Goal: Information Seeking & Learning: Learn about a topic

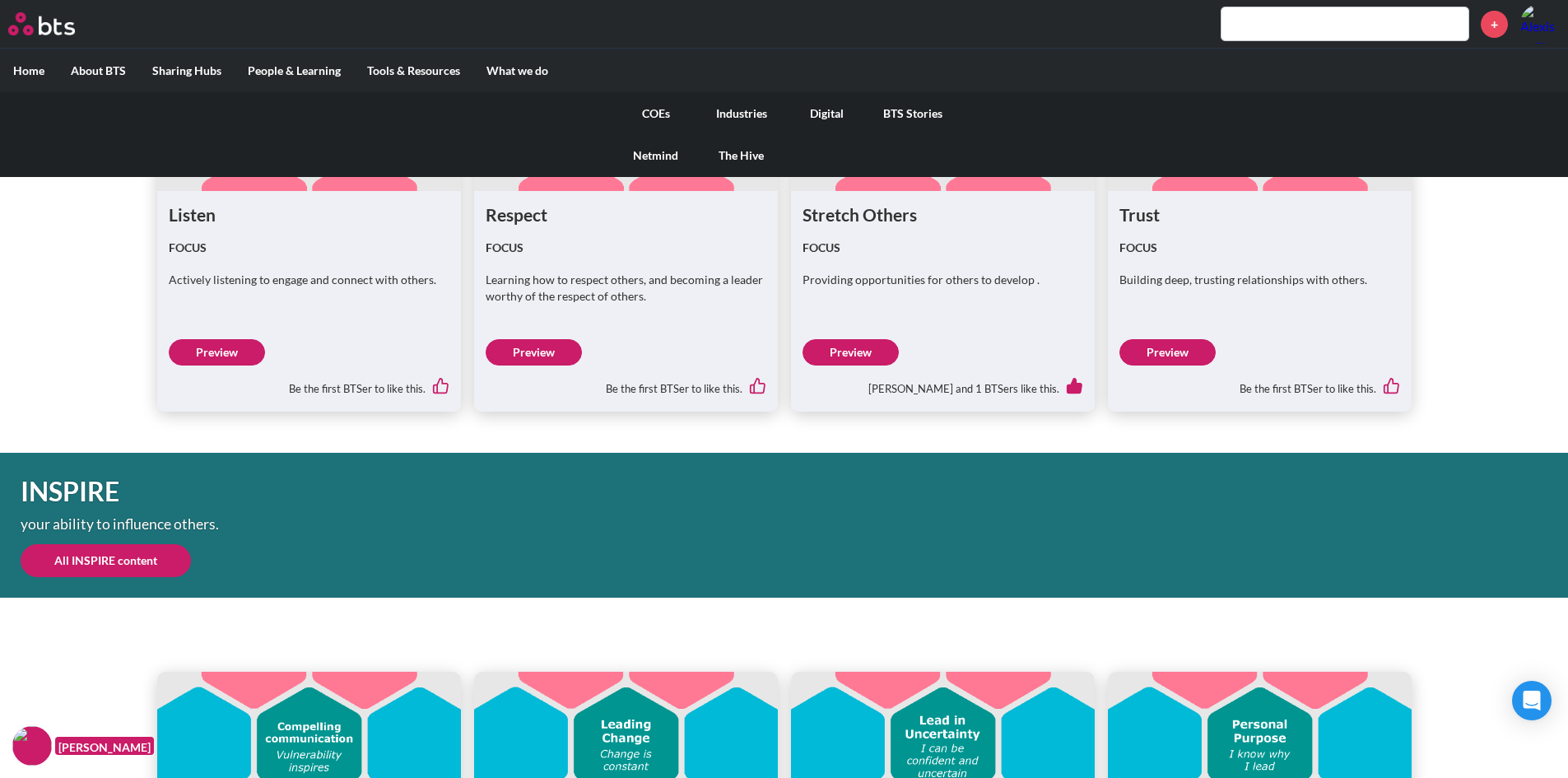
scroll to position [4464, 0]
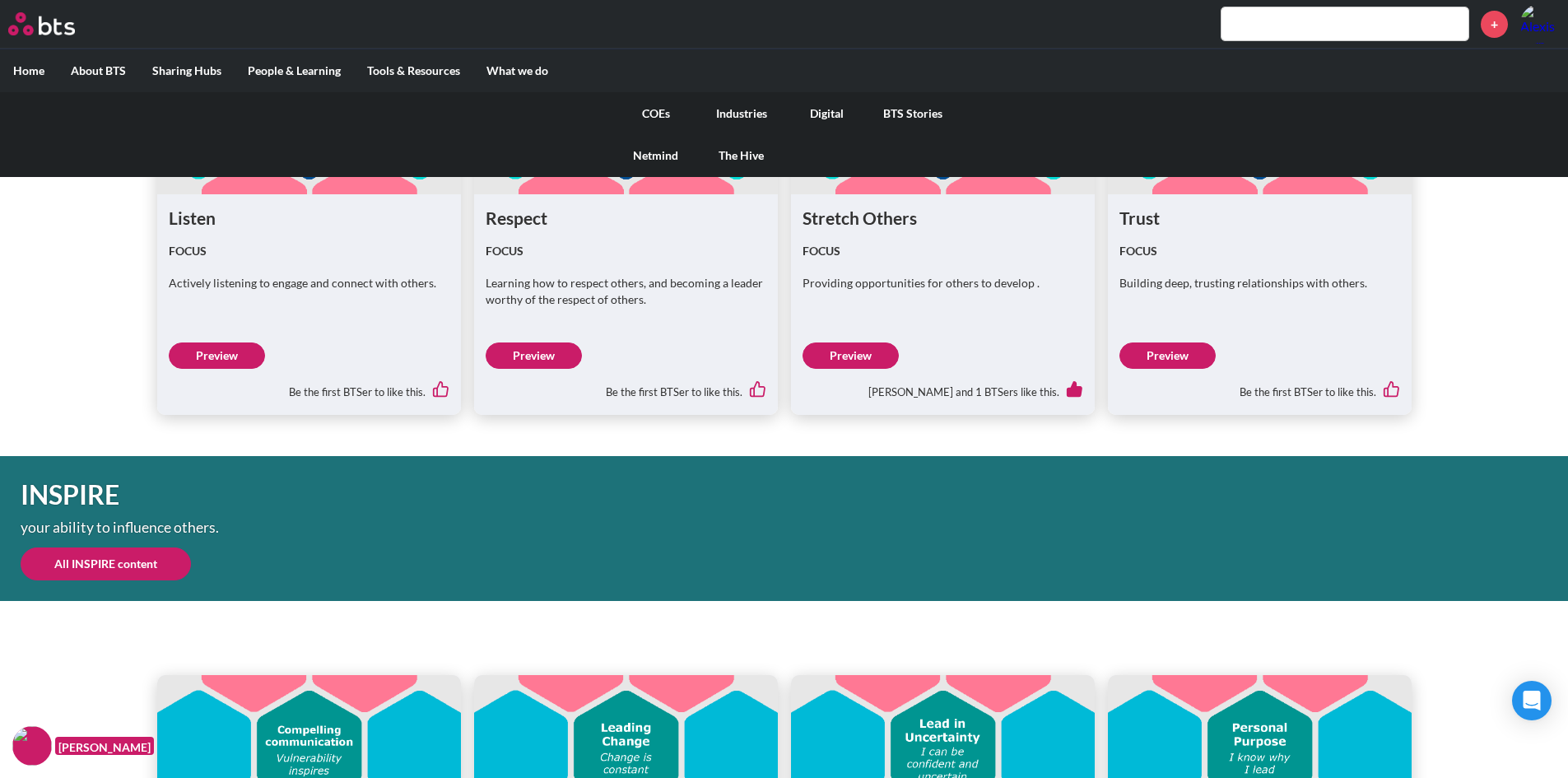
click at [672, 109] on link "COEs" at bounding box center [656, 114] width 85 height 43
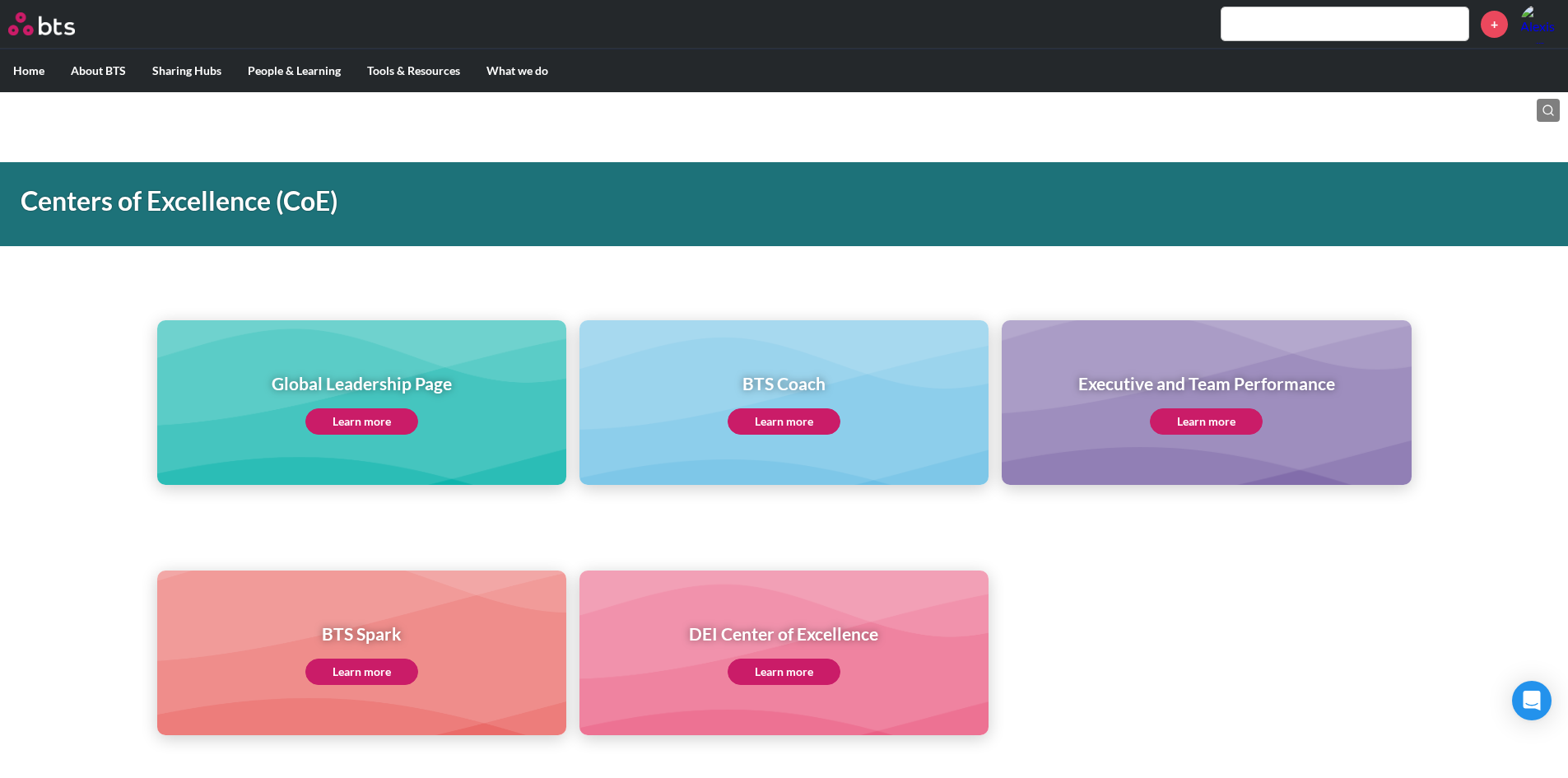
click at [360, 409] on link "Learn more" at bounding box center [361, 421] width 113 height 27
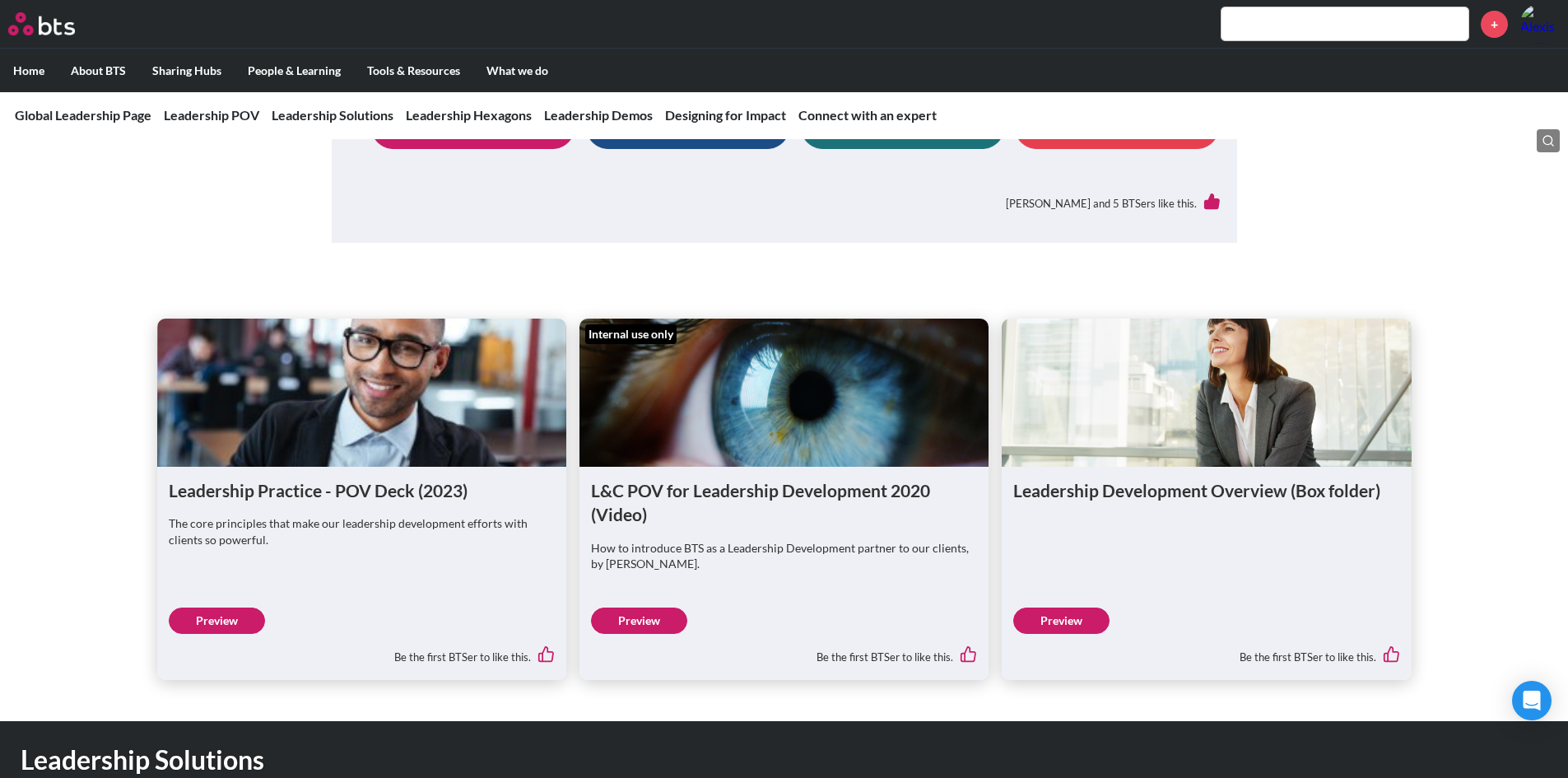
scroll to position [902, 0]
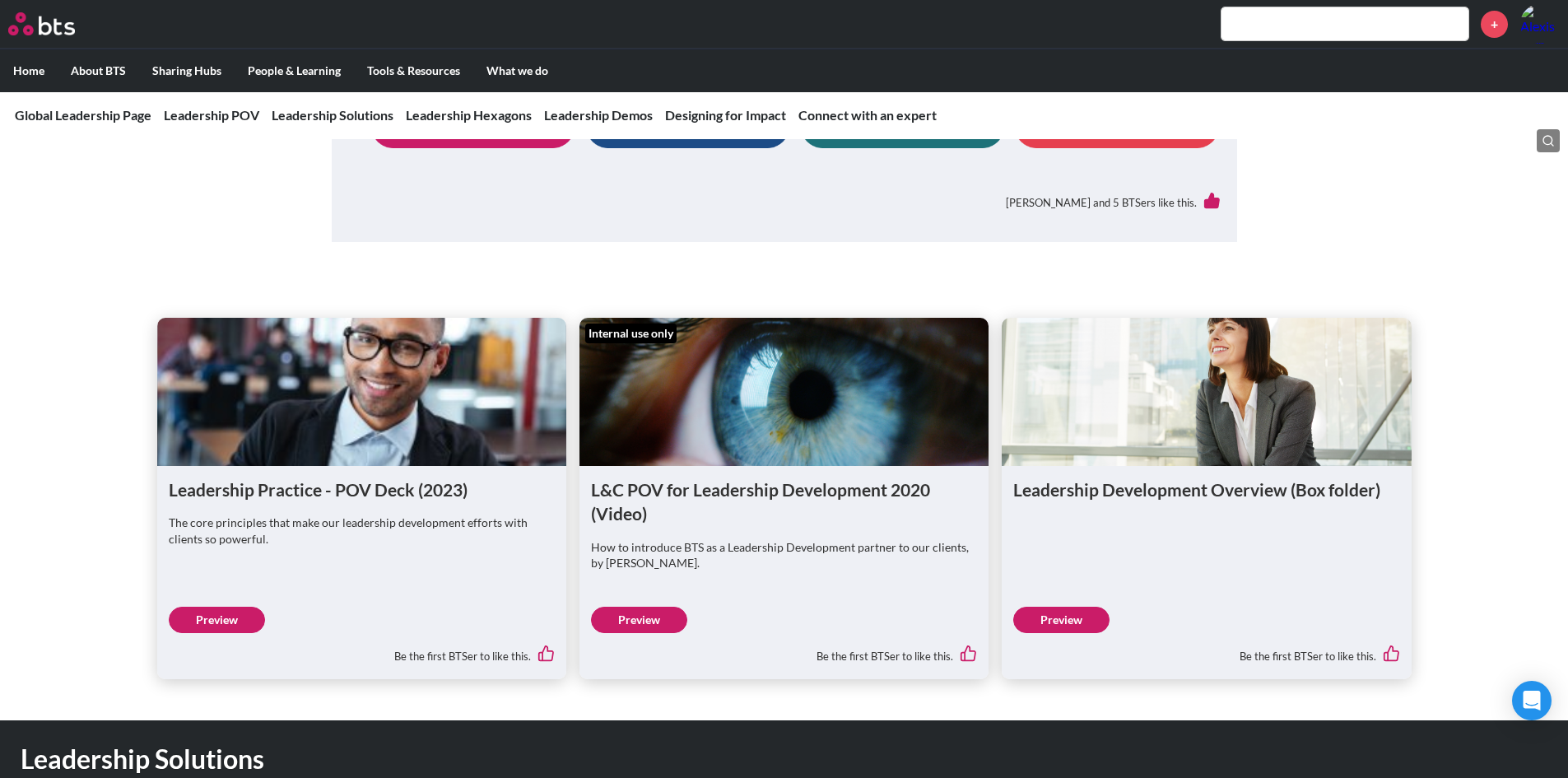
click at [234, 618] on link "Preview" at bounding box center [216, 620] width 97 height 27
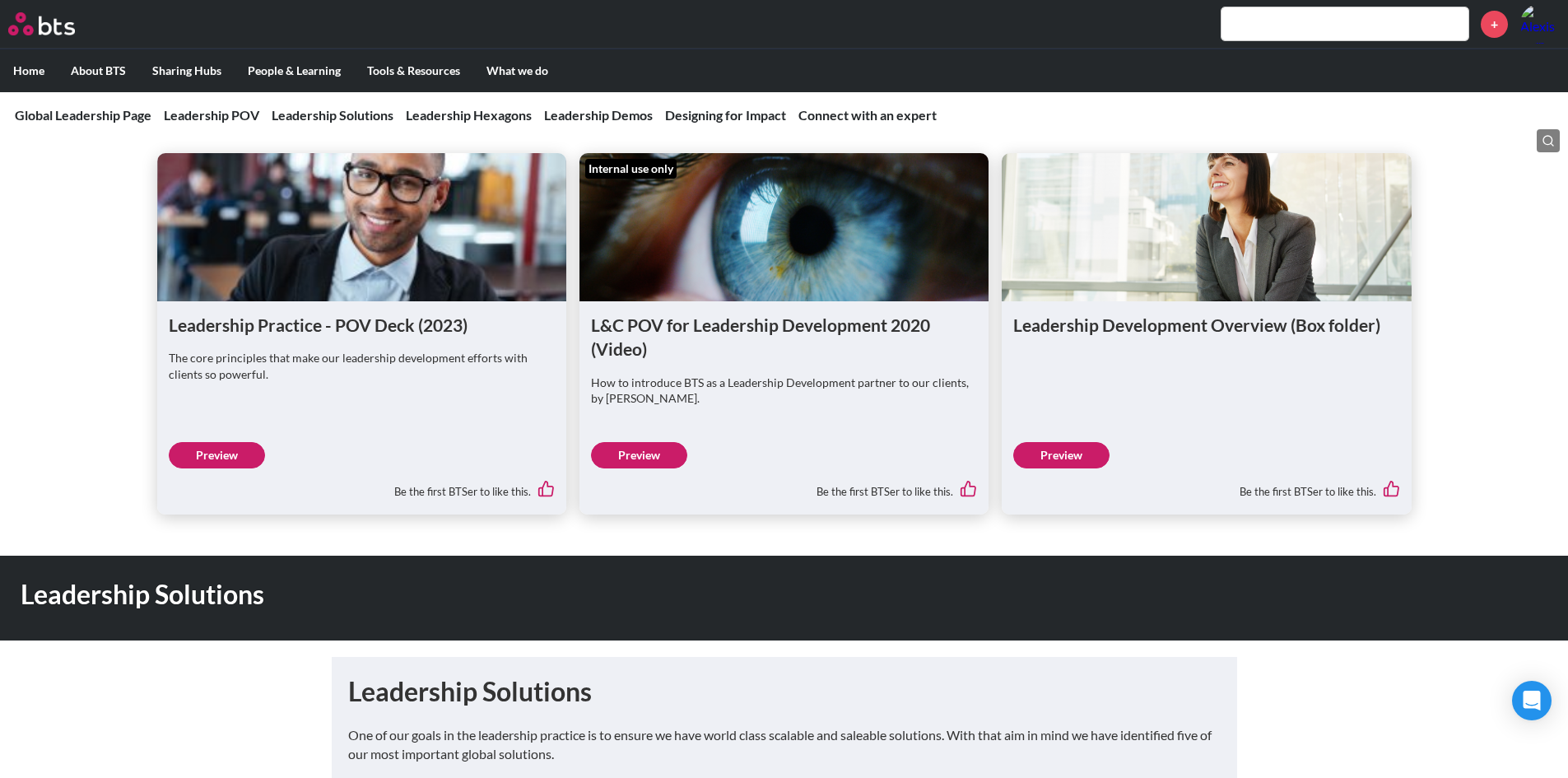
scroll to position [1067, 0]
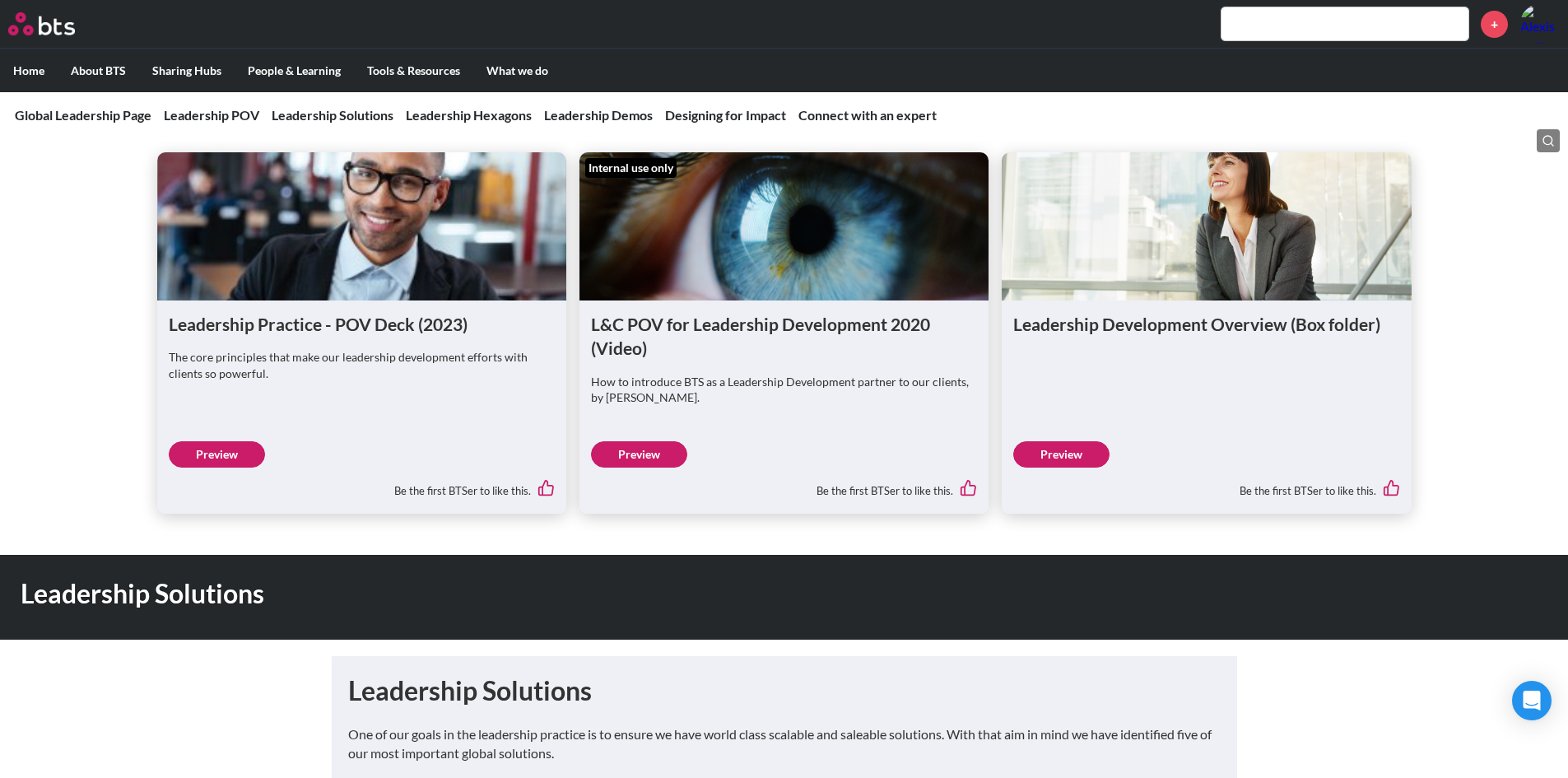
click at [1069, 450] on link "Preview" at bounding box center [1061, 454] width 97 height 27
